Goal: Task Accomplishment & Management: Create task

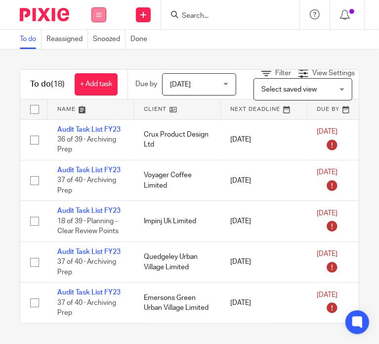
click at [96, 12] on icon at bounding box center [99, 15] width 6 height 6
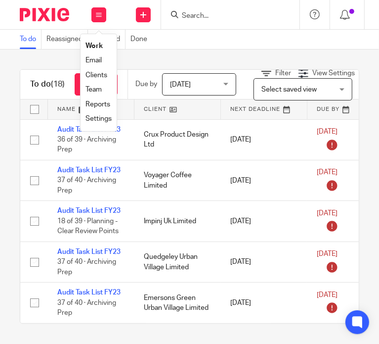
click at [103, 119] on link "Settings" at bounding box center [99, 118] width 26 height 7
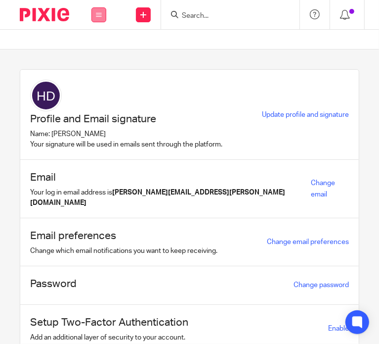
click at [92, 15] on button at bounding box center [99, 14] width 15 height 15
click at [94, 49] on link "Work" at bounding box center [93, 46] width 16 height 7
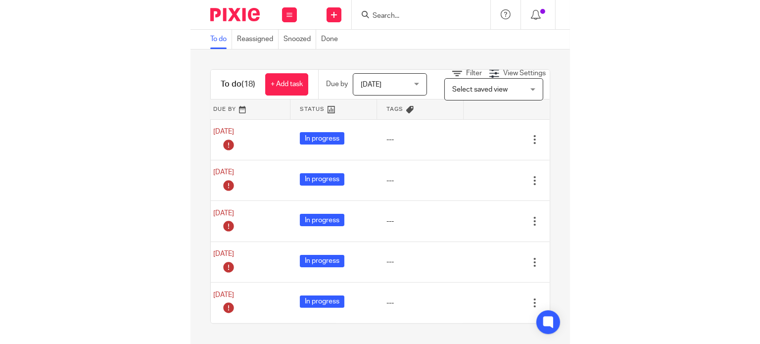
scroll to position [0, 317]
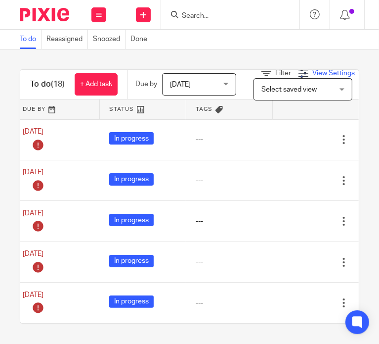
click at [321, 72] on span "View Settings" at bounding box center [334, 73] width 43 height 7
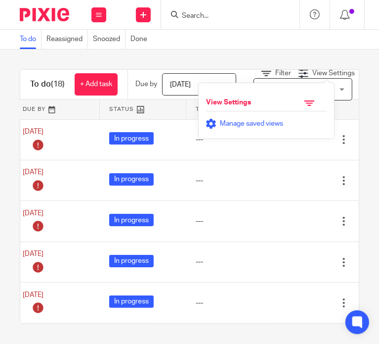
click at [254, 123] on span "Manage saved views" at bounding box center [251, 123] width 63 height 7
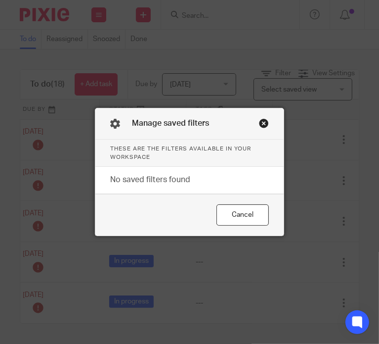
click at [259, 126] on div "Close this dialog window" at bounding box center [264, 123] width 10 height 10
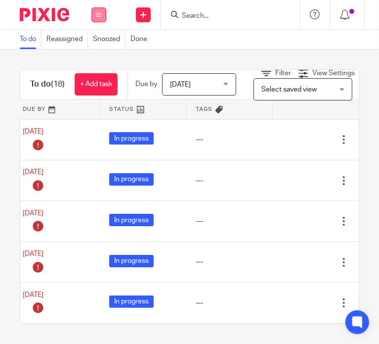
click at [100, 13] on icon at bounding box center [99, 15] width 6 height 6
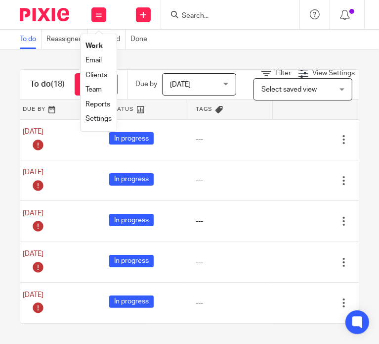
click at [98, 72] on link "Clients" at bounding box center [97, 75] width 22 height 7
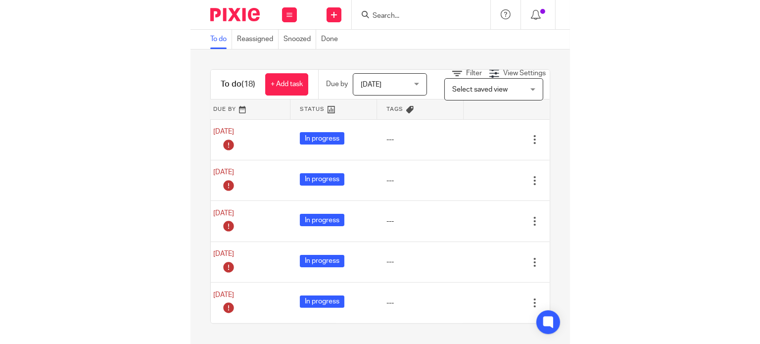
scroll to position [0, 0]
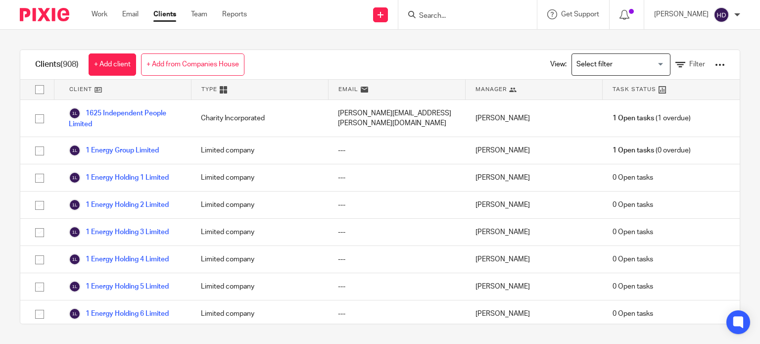
click at [733, 17] on div "[PERSON_NAME]" at bounding box center [697, 15] width 86 height 16
click at [734, 14] on div at bounding box center [737, 15] width 6 height 6
click at [713, 65] on div "View: Loading... Filter" at bounding box center [629, 64] width 219 height 29
click at [715, 66] on div at bounding box center [720, 65] width 10 height 10
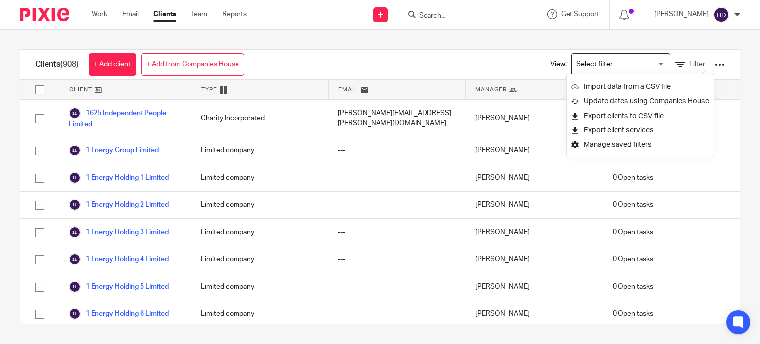
click at [406, 62] on div "Clients (908) + Add client + Add from Companies House View: Loading... Filter" at bounding box center [379, 65] width 719 height 30
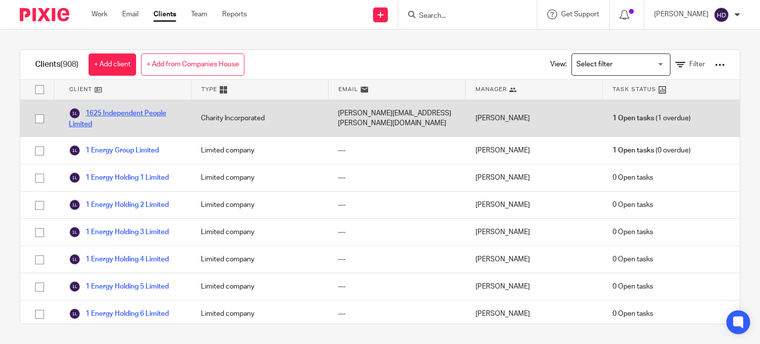
click at [147, 109] on link "1625 Independent People Limited" at bounding box center [125, 118] width 112 height 22
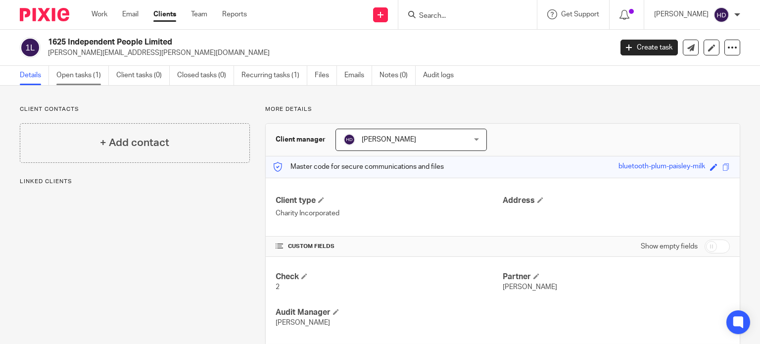
click at [79, 77] on link "Open tasks (1)" at bounding box center [82, 75] width 52 height 19
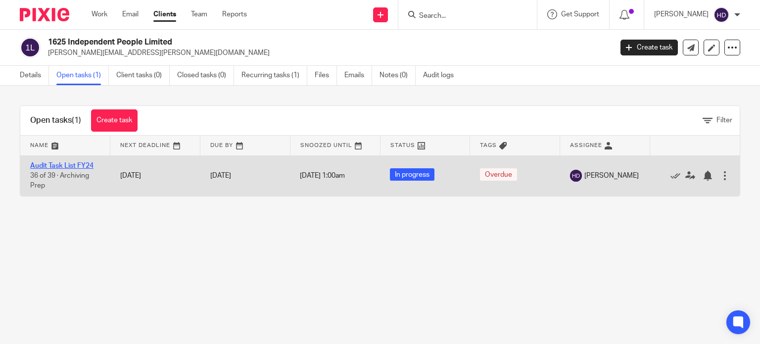
click at [83, 165] on link "Audit Task List FY24" at bounding box center [61, 165] width 63 height 7
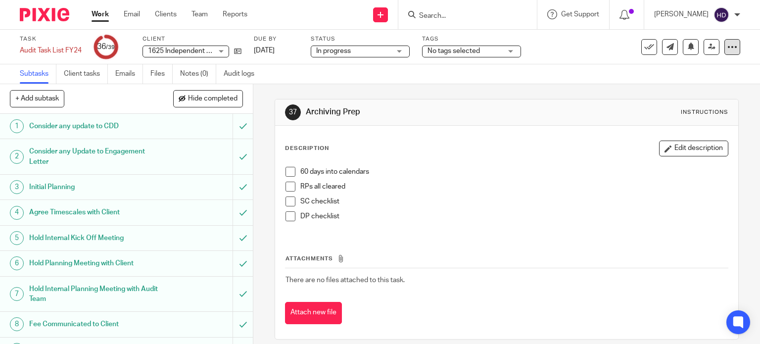
click at [728, 51] on icon at bounding box center [732, 47] width 10 height 10
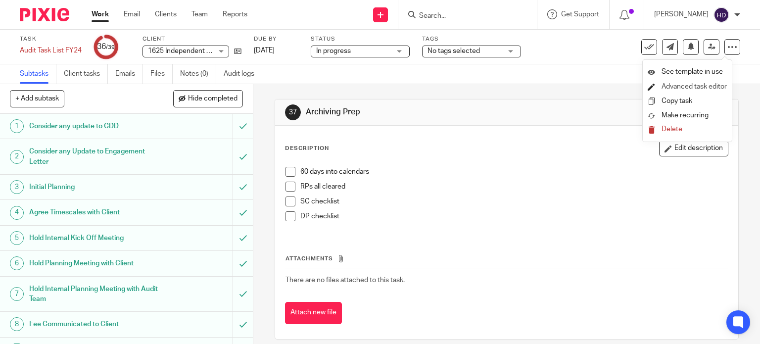
click at [697, 85] on link "Advanced task editor" at bounding box center [693, 86] width 65 height 7
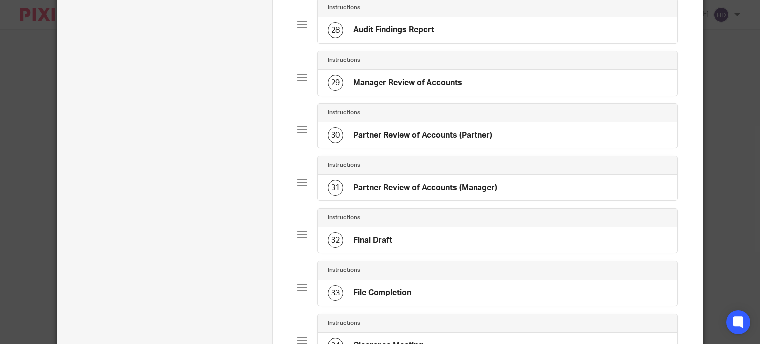
scroll to position [1941, 0]
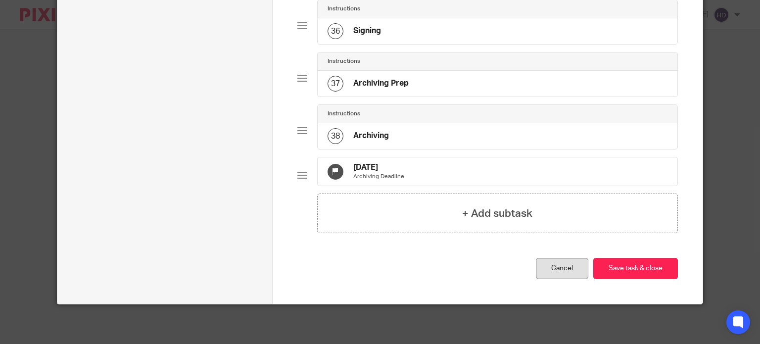
click at [564, 271] on link "Cancel" at bounding box center [562, 268] width 52 height 21
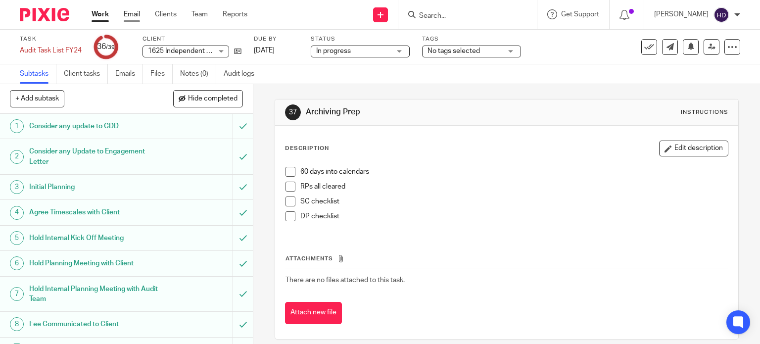
click at [127, 13] on link "Email" at bounding box center [132, 14] width 16 height 10
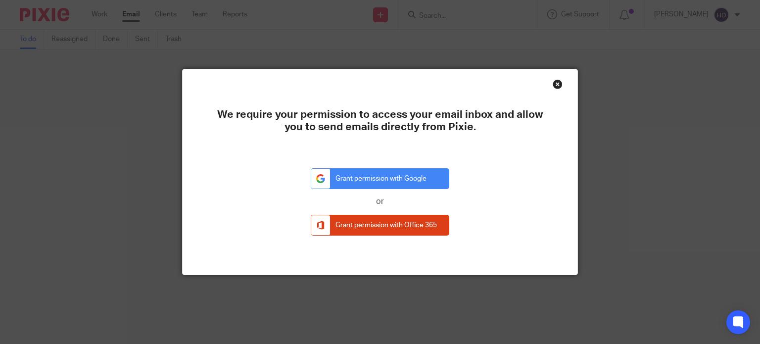
click at [553, 85] on div "Close this dialog window" at bounding box center [558, 84] width 10 height 10
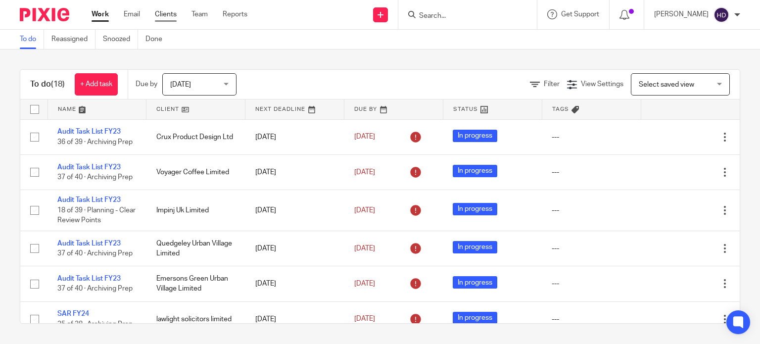
click at [164, 15] on link "Clients" at bounding box center [166, 14] width 22 height 10
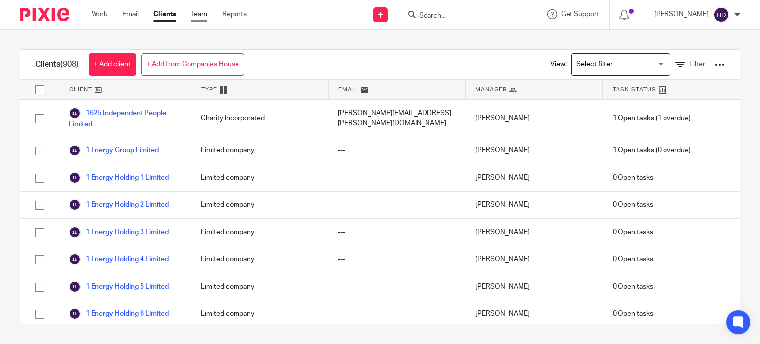
click at [193, 13] on link "Team" at bounding box center [199, 14] width 16 height 10
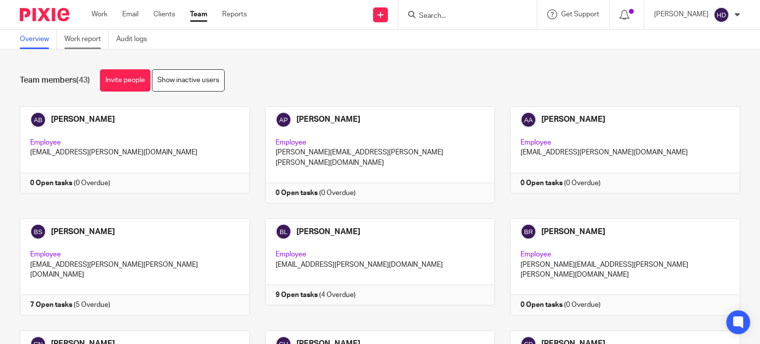
click at [83, 42] on link "Work report" at bounding box center [86, 39] width 45 height 19
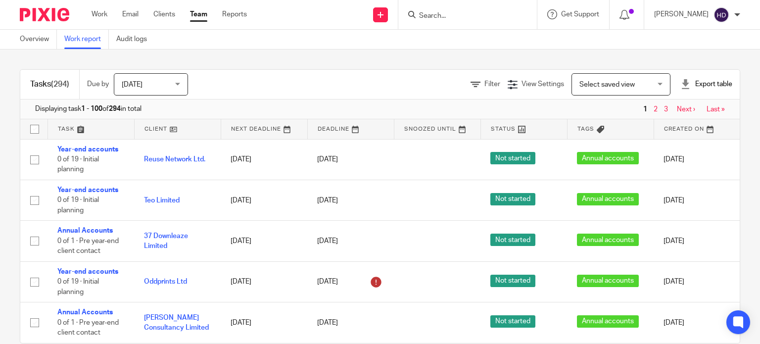
click at [135, 39] on link "Audit logs" at bounding box center [135, 39] width 38 height 19
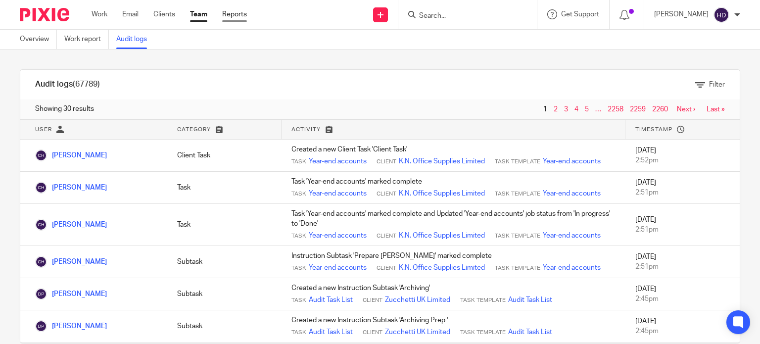
click at [231, 19] on link "Reports" at bounding box center [234, 14] width 25 height 10
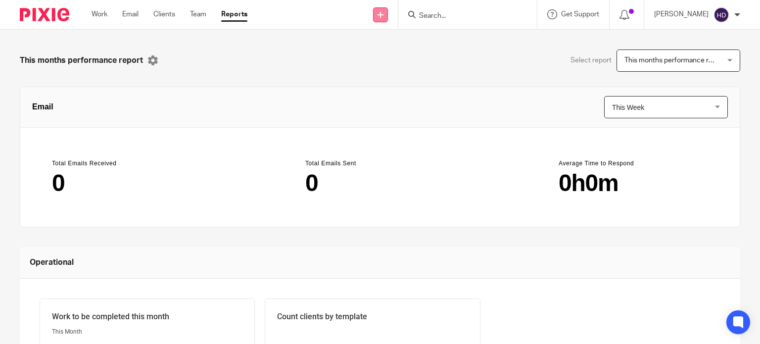
click at [383, 14] on icon at bounding box center [380, 15] width 6 height 6
click at [389, 60] on link "Create task" at bounding box center [390, 60] width 69 height 14
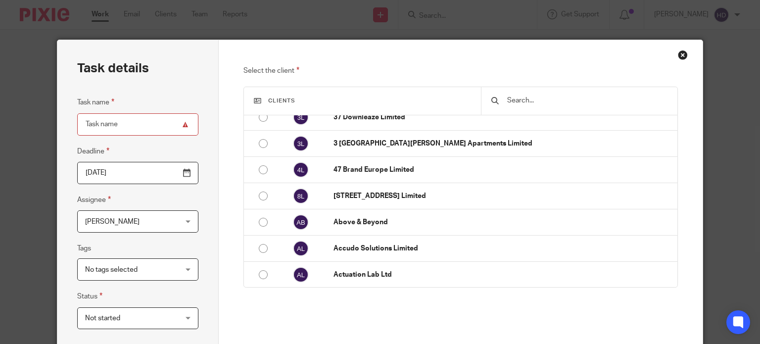
click at [679, 56] on div "Close this dialog window" at bounding box center [683, 55] width 10 height 10
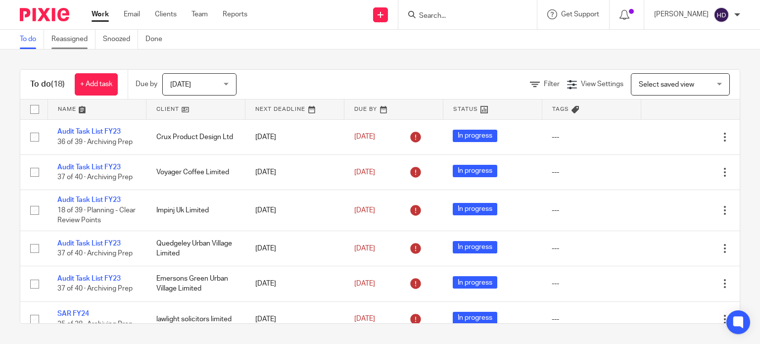
click at [81, 39] on link "Reassigned" at bounding box center [73, 39] width 44 height 19
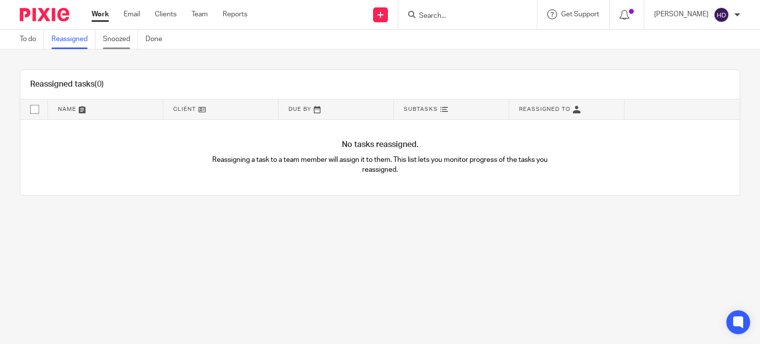
click at [129, 40] on link "Snoozed" at bounding box center [120, 39] width 35 height 19
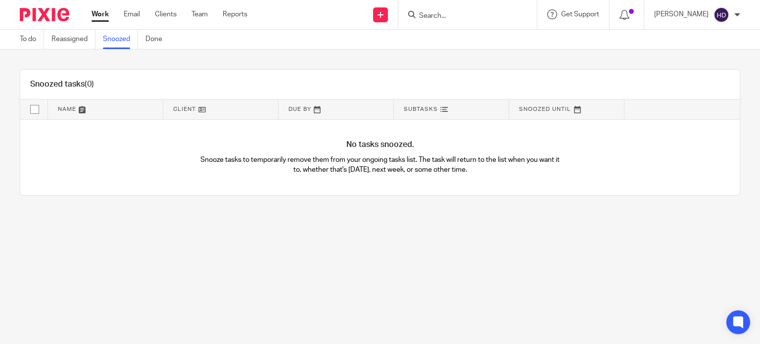
click at [150, 39] on link "Done" at bounding box center [157, 39] width 24 height 19
click at [21, 41] on link "To do" at bounding box center [32, 39] width 24 height 19
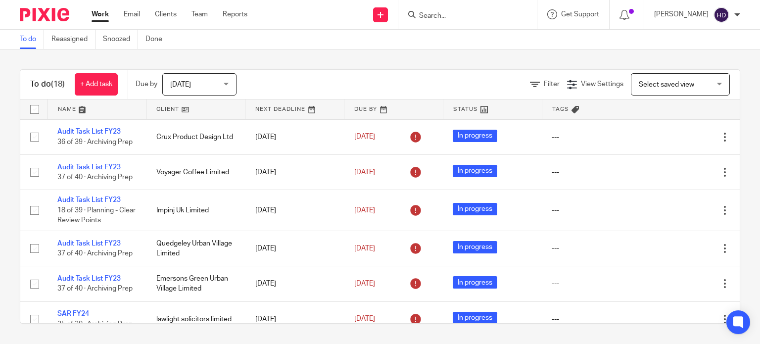
click at [644, 88] on span "Select saved view" at bounding box center [675, 84] width 72 height 21
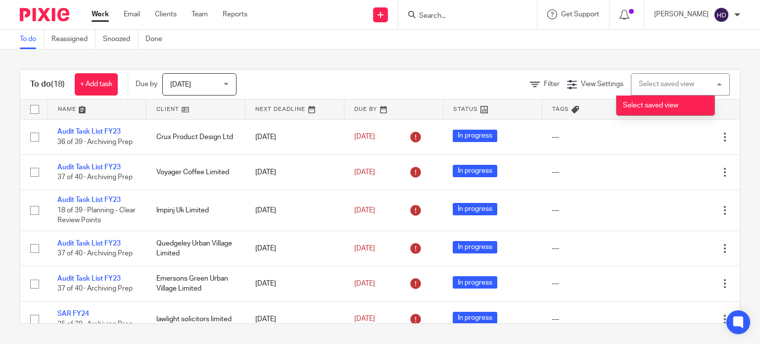
click at [644, 88] on div "Select saved view Select saved view" at bounding box center [680, 84] width 99 height 22
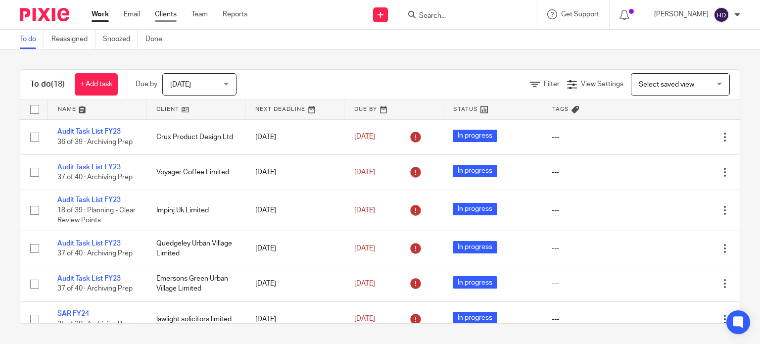
click at [175, 14] on link "Clients" at bounding box center [166, 14] width 22 height 10
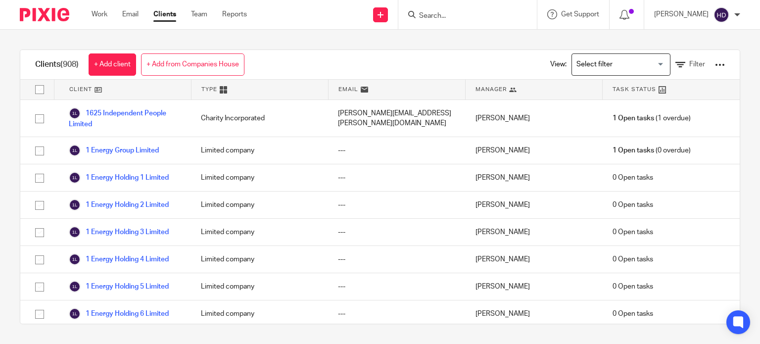
click at [650, 67] on div "Search for option" at bounding box center [619, 63] width 94 height 19
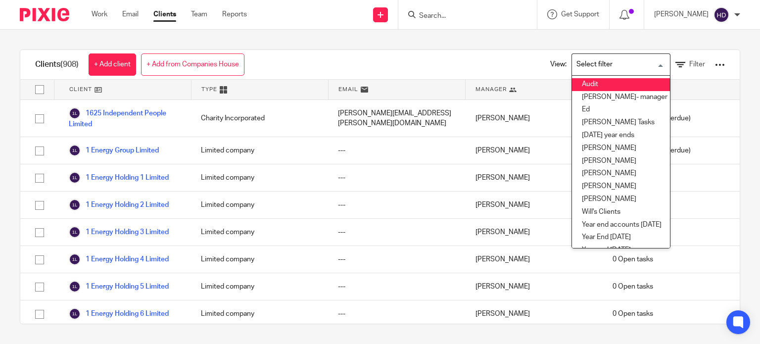
click at [604, 82] on li "Audit" at bounding box center [621, 84] width 98 height 13
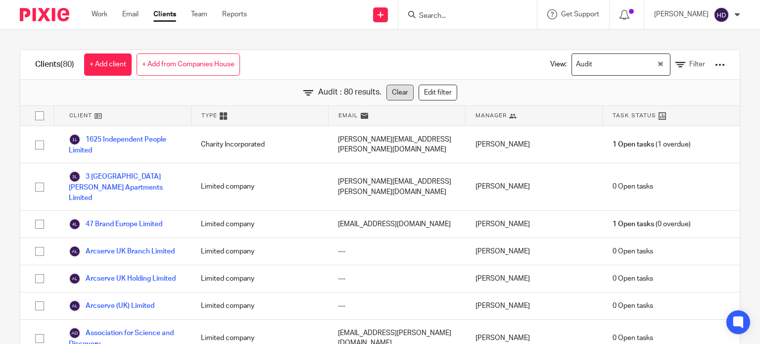
click at [392, 93] on link "Clear" at bounding box center [399, 93] width 27 height 16
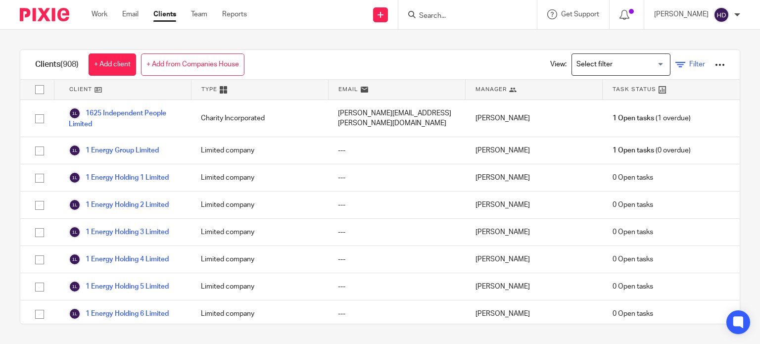
click at [675, 67] on link "Filter" at bounding box center [690, 64] width 30 height 10
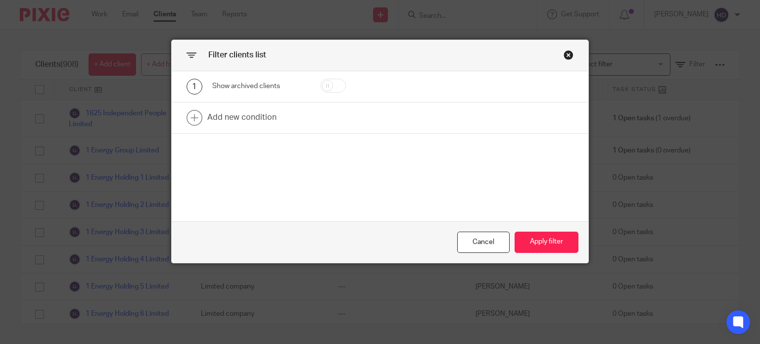
click at [564, 55] on div "Close this dialog window" at bounding box center [569, 55] width 10 height 10
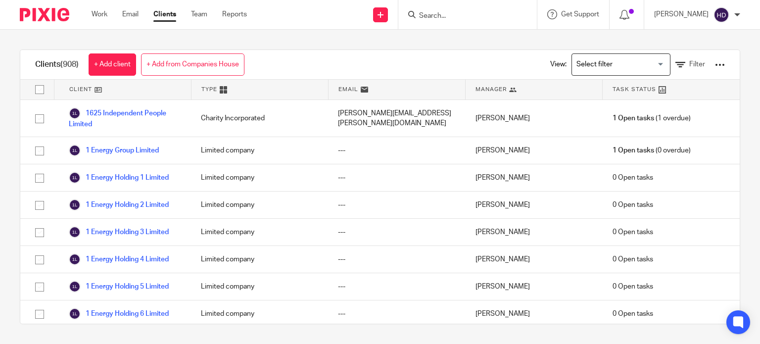
click at [710, 62] on div "View: Loading... Filter" at bounding box center [629, 64] width 219 height 29
click at [715, 64] on div at bounding box center [720, 65] width 10 height 10
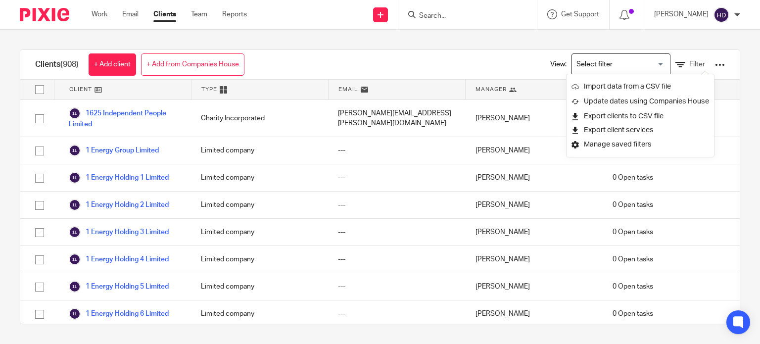
click at [435, 64] on div "Clients (908) + Add client + Add from Companies House View: Loading... Filter" at bounding box center [379, 65] width 719 height 30
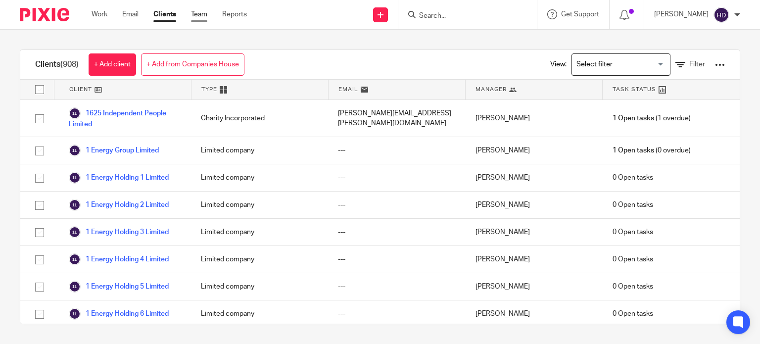
click at [196, 17] on link "Team" at bounding box center [199, 14] width 16 height 10
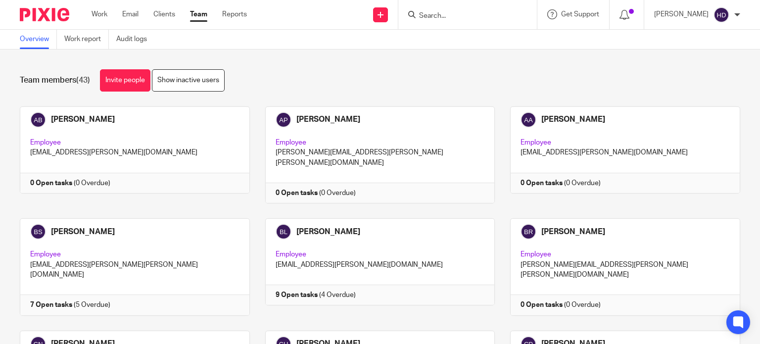
click at [234, 21] on div "Work Email Clients Team Reports Work Email Clients Team Reports Settings" at bounding box center [172, 14] width 180 height 29
click at [238, 17] on link "Reports" at bounding box center [234, 14] width 25 height 10
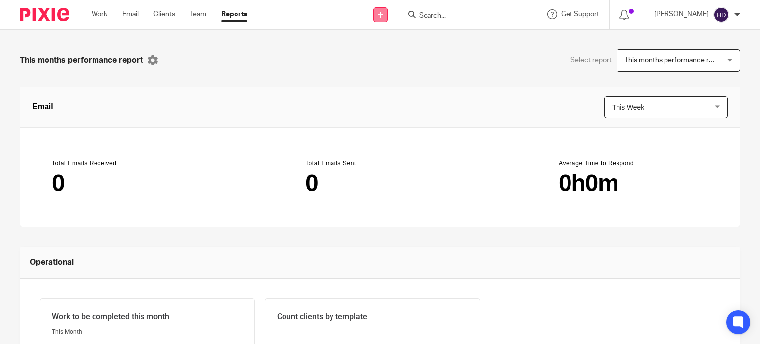
click at [384, 13] on link at bounding box center [380, 14] width 15 height 15
click at [166, 15] on link "Clients" at bounding box center [164, 14] width 22 height 10
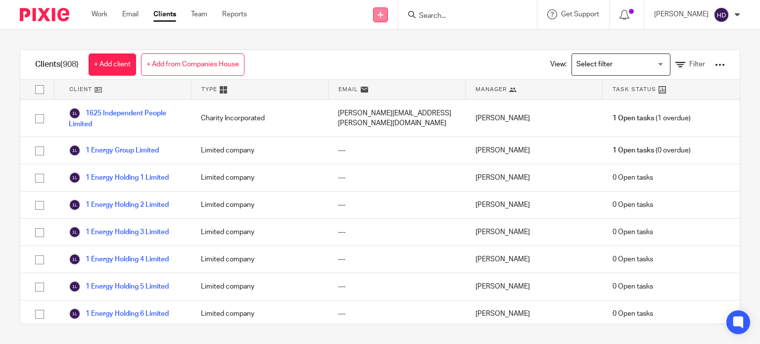
click at [385, 15] on link at bounding box center [380, 14] width 15 height 15
click at [388, 62] on link "Create task" at bounding box center [390, 60] width 69 height 14
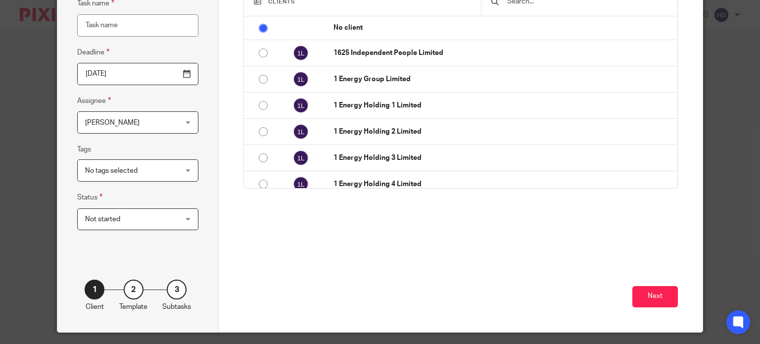
scroll to position [127, 0]
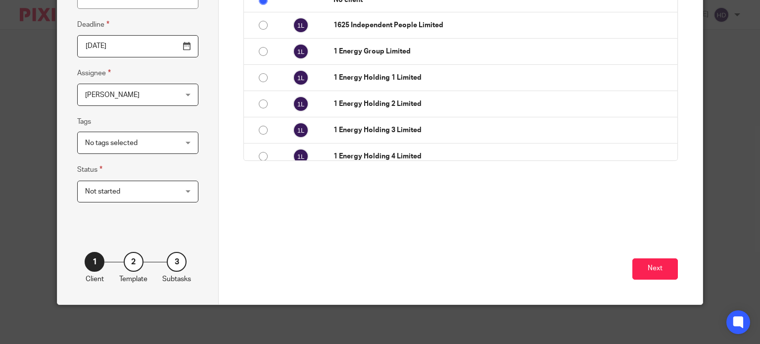
click at [127, 260] on div "2" at bounding box center [134, 262] width 20 height 20
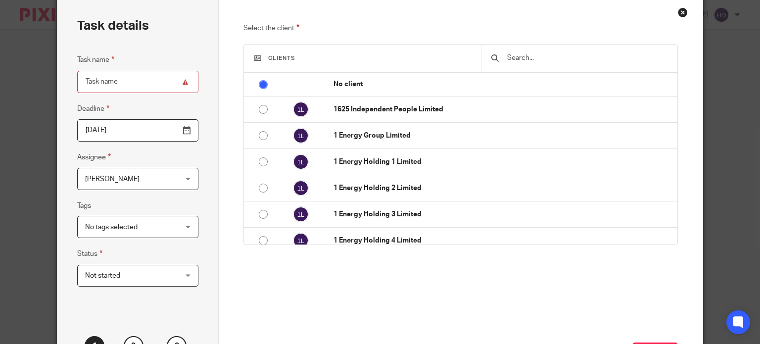
scroll to position [28, 0]
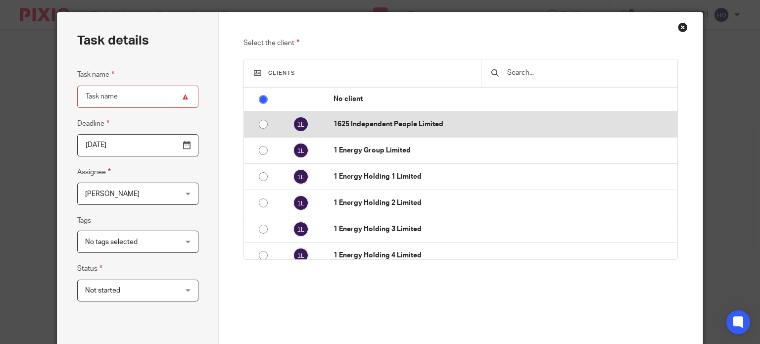
click at [260, 122] on input "radio" at bounding box center [263, 124] width 19 height 19
radio input "false"
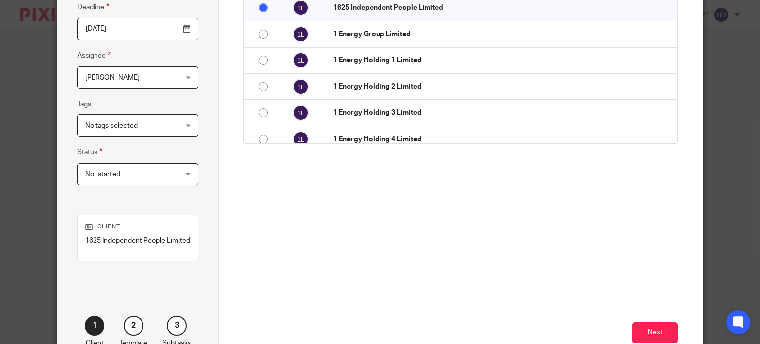
scroll to position [176, 0]
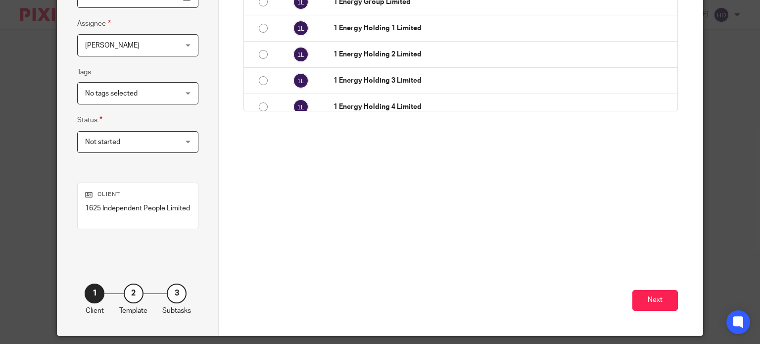
click at [647, 311] on div "Next" at bounding box center [460, 270] width 434 height 130
click at [653, 295] on button "Next" at bounding box center [655, 300] width 46 height 21
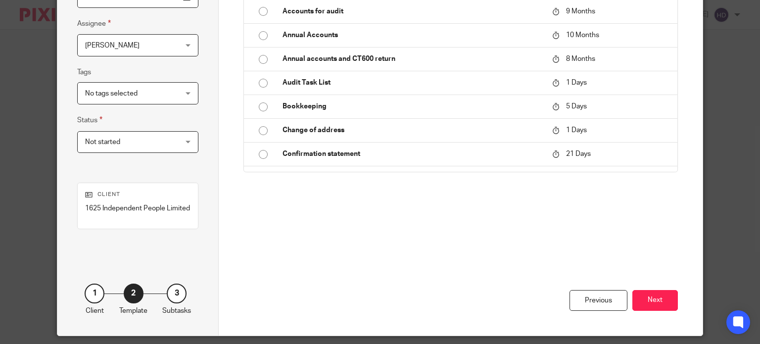
scroll to position [28, 0]
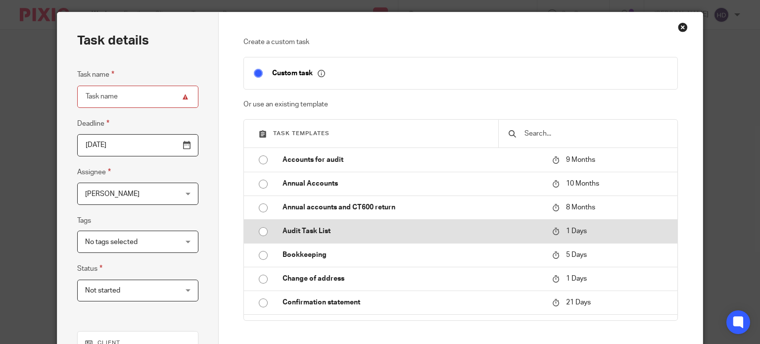
click at [320, 226] on p "Audit Task List" at bounding box center [413, 231] width 260 height 10
type input "2025-08-16"
type input "Audit Task List"
checkbox input "false"
radio input "true"
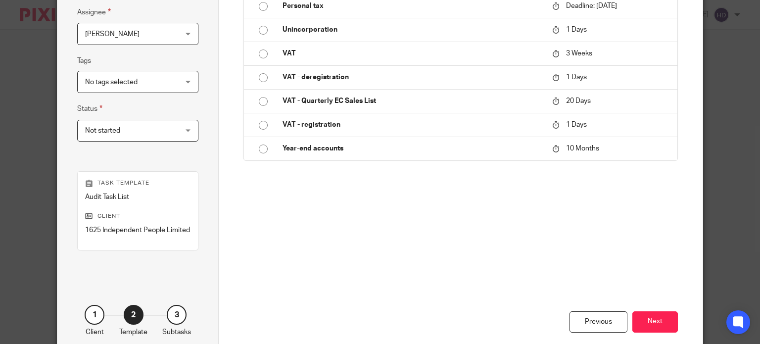
scroll to position [240, 0]
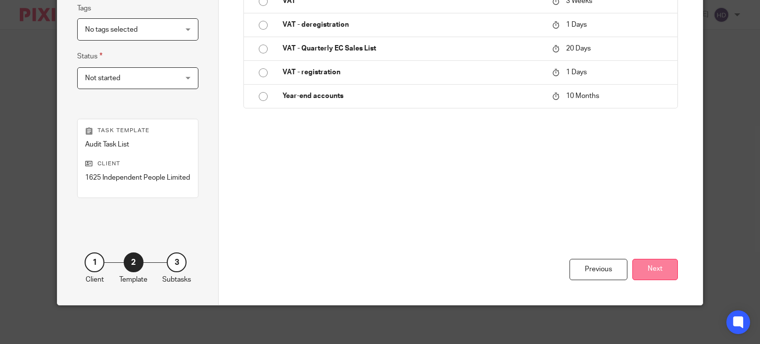
click at [649, 269] on button "Next" at bounding box center [655, 269] width 46 height 21
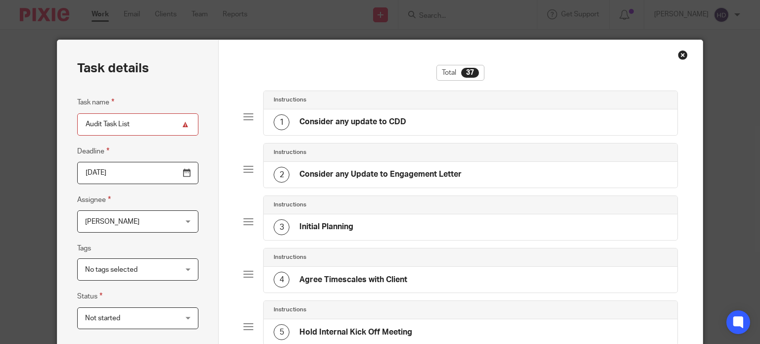
scroll to position [49, 0]
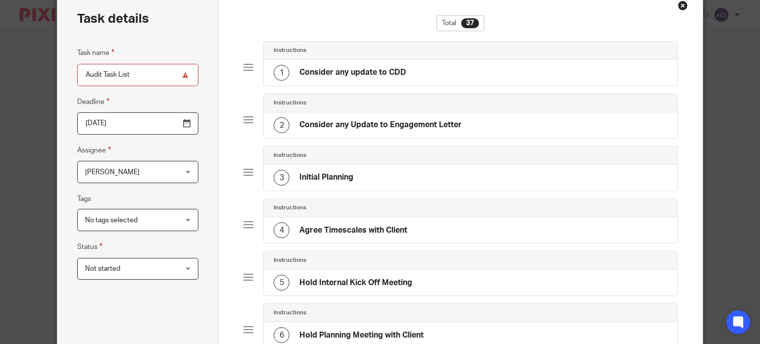
click at [178, 73] on input "Audit Task List" at bounding box center [137, 75] width 121 height 22
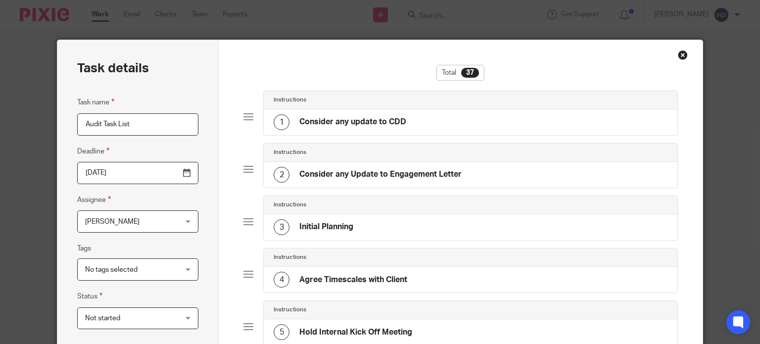
scroll to position [0, 0]
click at [678, 55] on div "Close this dialog window" at bounding box center [683, 55] width 10 height 10
